Goal: Navigation & Orientation: Find specific page/section

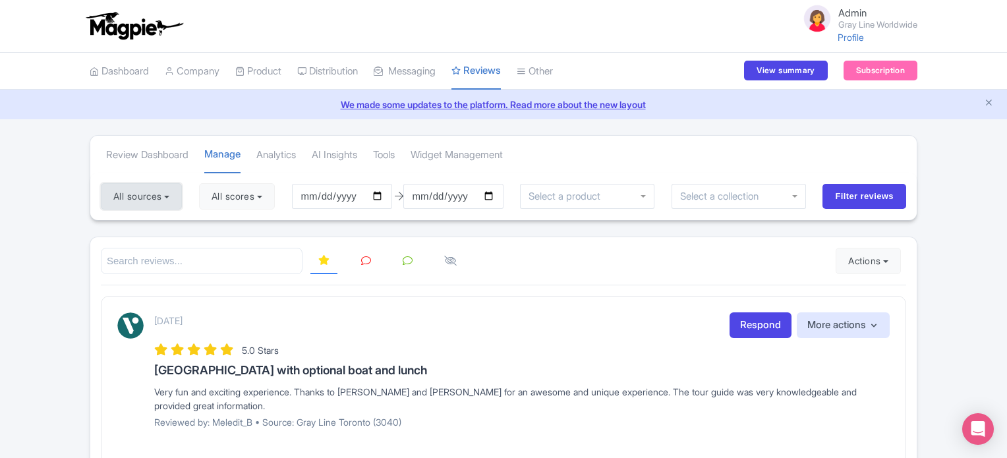
click at [151, 190] on button "All sources" at bounding box center [141, 196] width 81 height 26
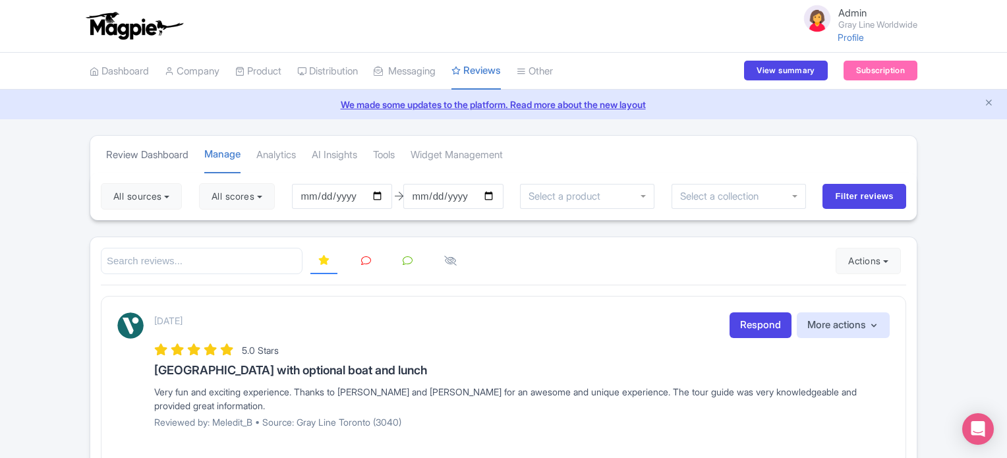
click at [144, 153] on link "Review Dashboard" at bounding box center [147, 155] width 82 height 36
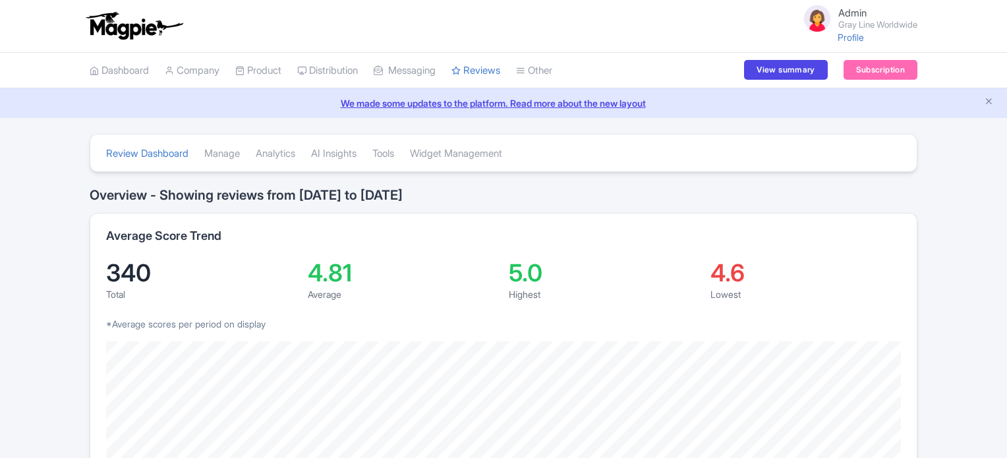
scroll to position [26, 0]
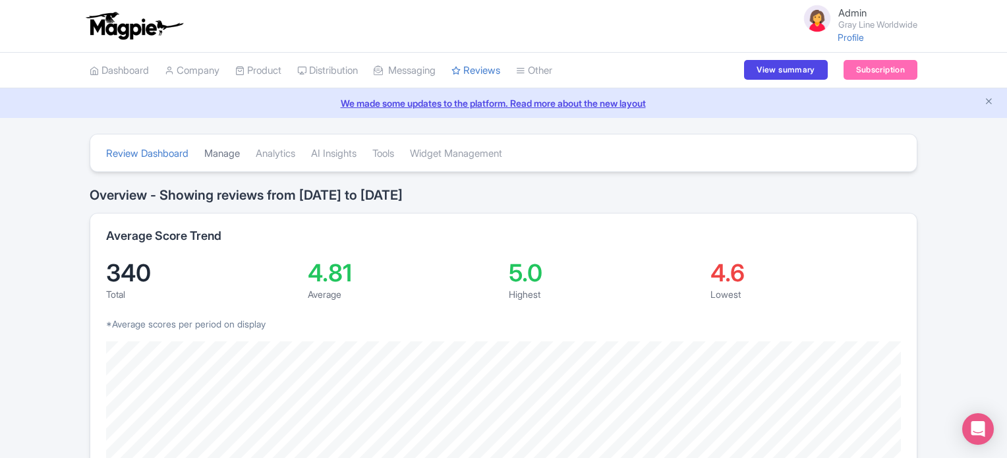
click at [216, 154] on link "Manage" at bounding box center [222, 154] width 36 height 36
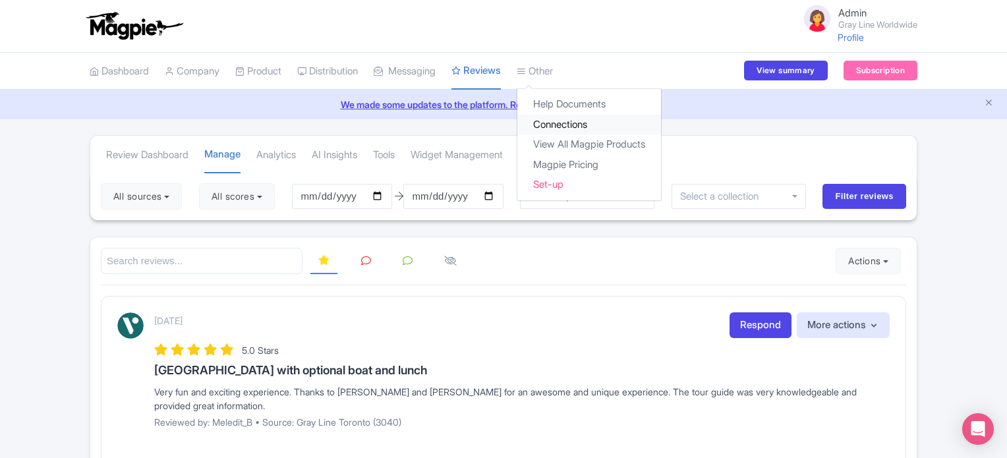
click at [562, 128] on link "Connections" at bounding box center [589, 125] width 144 height 20
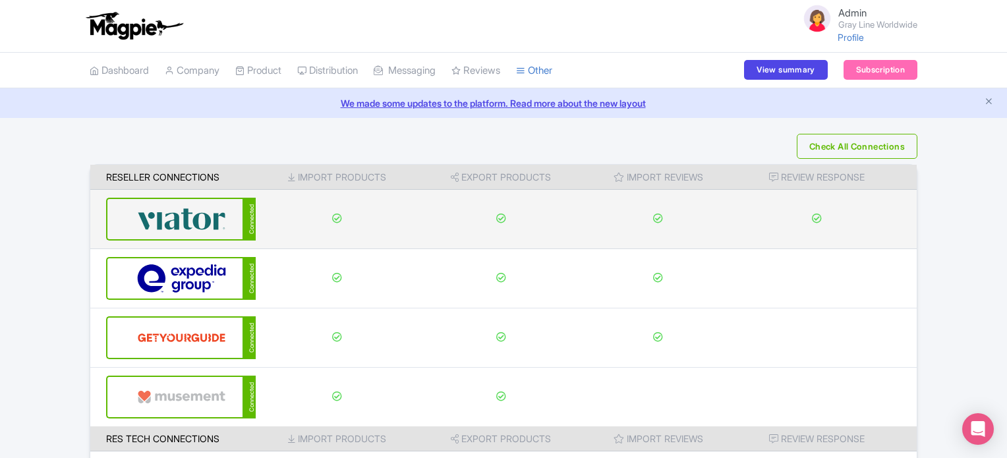
click at [207, 216] on img at bounding box center [181, 219] width 89 height 40
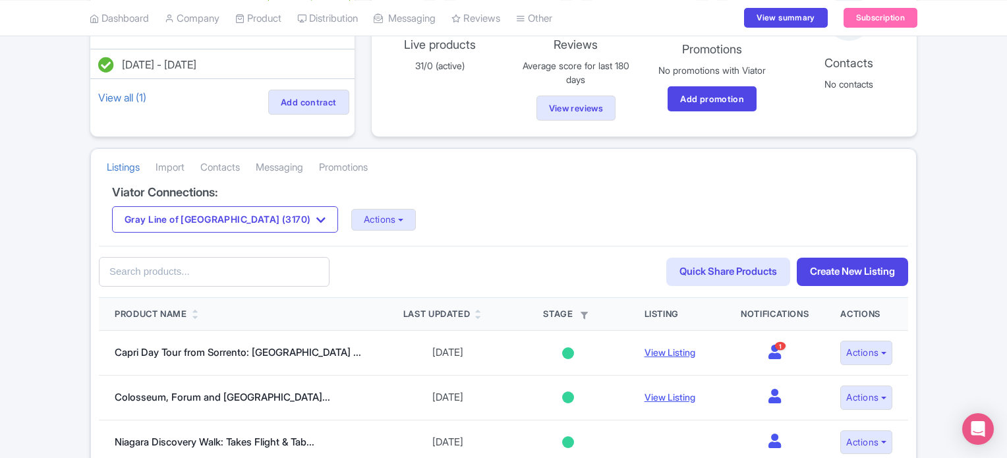
scroll to position [158, 0]
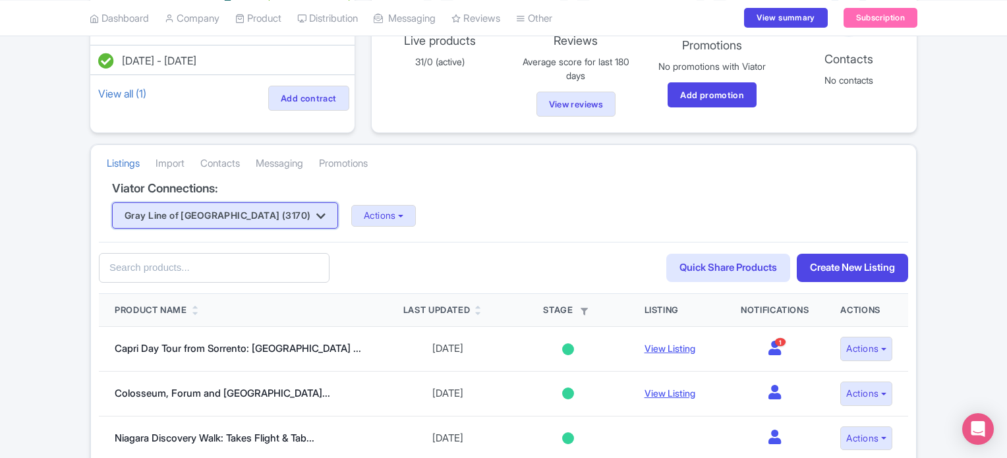
click at [249, 212] on button "Gray Line of [GEOGRAPHIC_DATA] (3170)" at bounding box center [225, 215] width 226 height 26
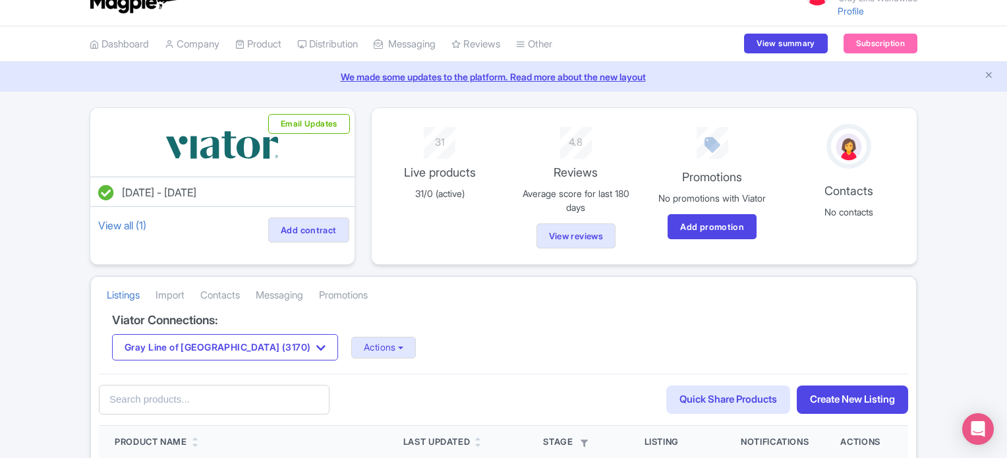
scroll to position [0, 0]
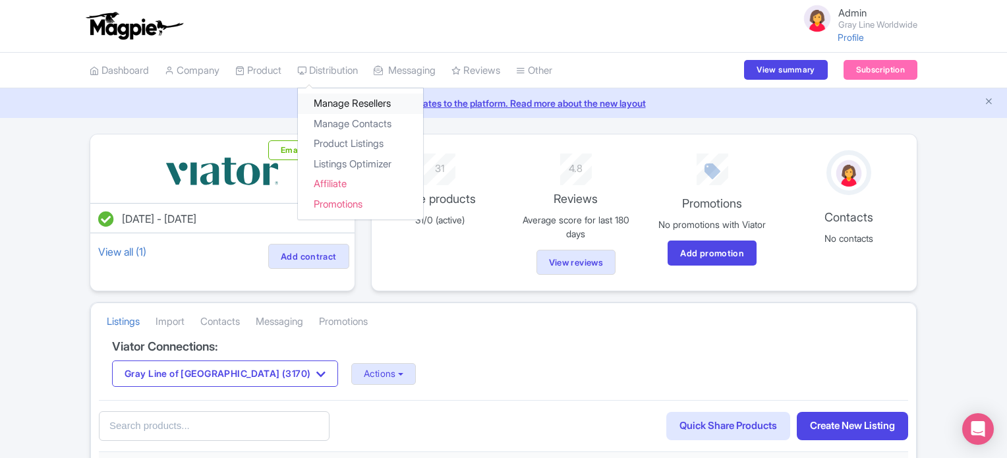
click at [343, 98] on link "Manage Resellers" at bounding box center [360, 104] width 125 height 20
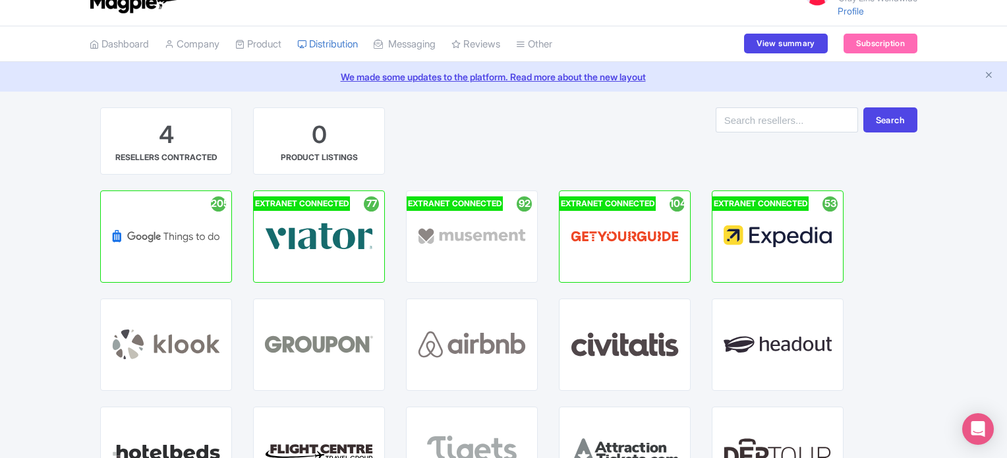
scroll to position [53, 0]
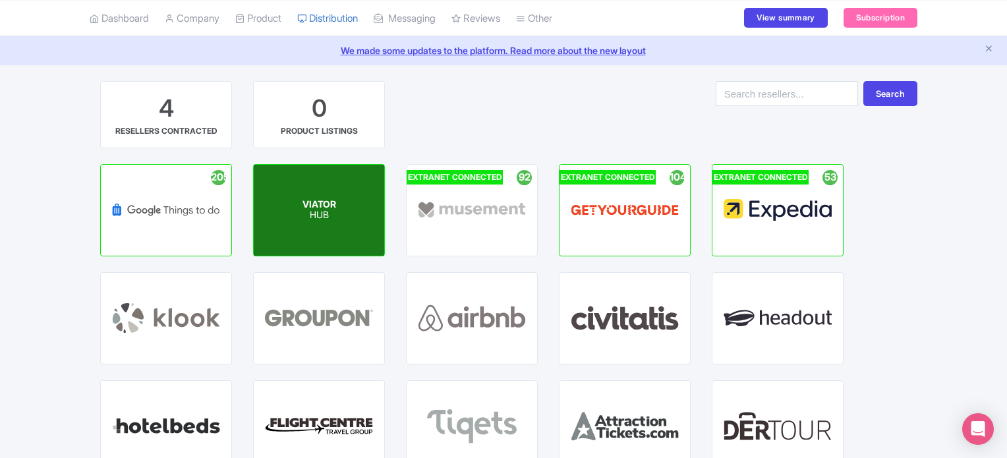
click at [321, 225] on div "VIATOR HUB" at bounding box center [319, 210] width 131 height 91
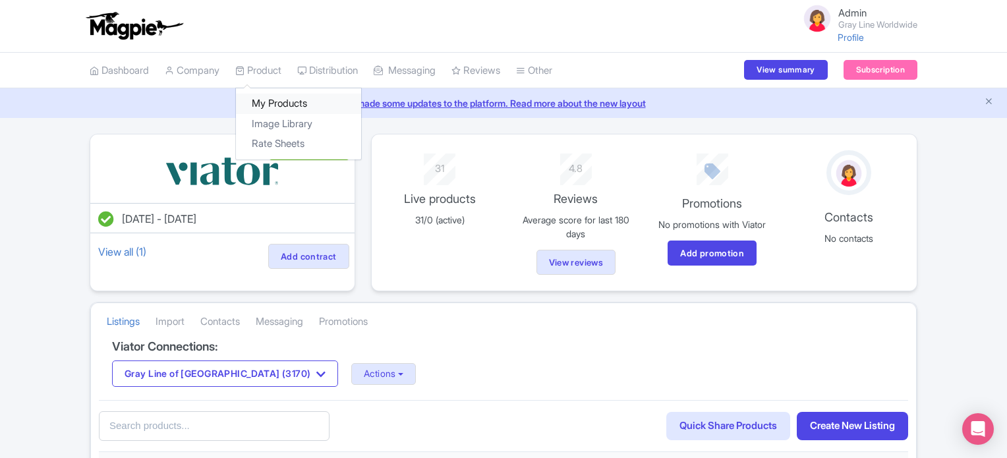
click at [268, 103] on link "My Products" at bounding box center [298, 104] width 125 height 20
